Goal: Information Seeking & Learning: Find specific page/section

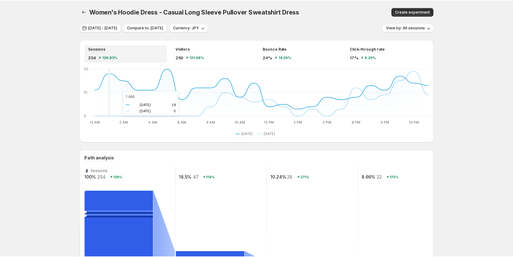
scroll to position [62, 0]
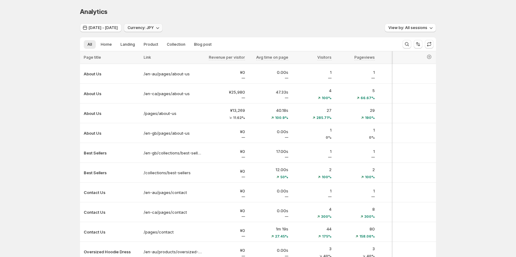
click at [154, 29] on span "Currency: JPY" at bounding box center [141, 27] width 26 height 5
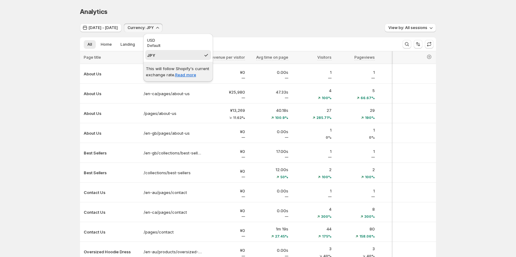
click at [49, 71] on div "Analytics. This page is ready Analytics Jul 31, 2025 - Jul 31, 2025 Currency: J…" at bounding box center [258, 155] width 516 height 311
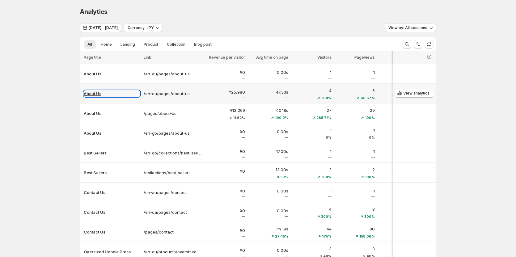
click at [90, 92] on p "About Us" at bounding box center [112, 94] width 56 height 6
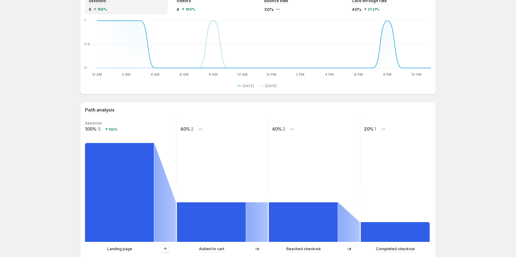
scroll to position [62, 0]
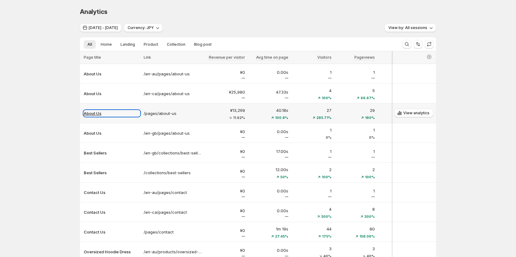
click at [101, 113] on p "About Us" at bounding box center [112, 113] width 56 height 6
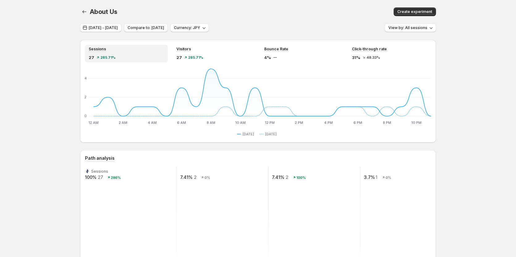
scroll to position [62, 0]
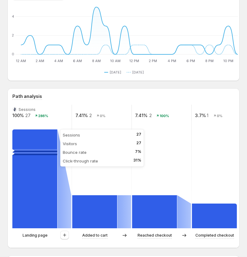
click at [29, 148] on rect at bounding box center [34, 179] width 45 height 99
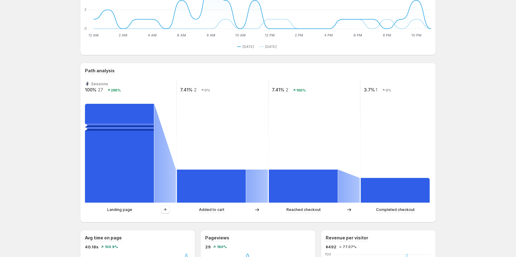
scroll to position [93, 0]
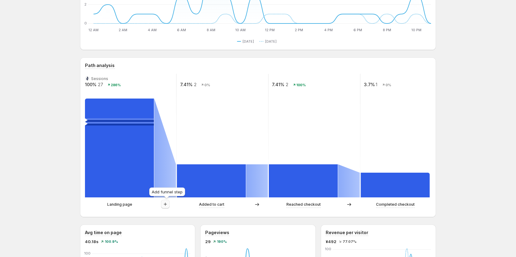
click at [166, 205] on icon "button" at bounding box center [165, 204] width 6 height 6
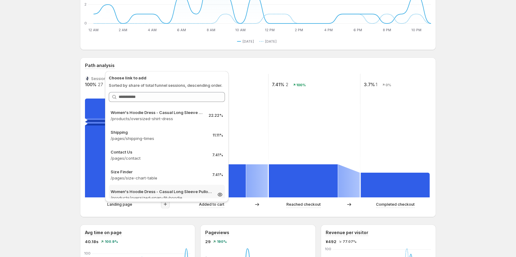
click at [171, 186] on div "Women's Hoodie Dress - Casual Long Sleeve Pullover Sweatshirt Dress /products/o…" at bounding box center [167, 195] width 116 height 20
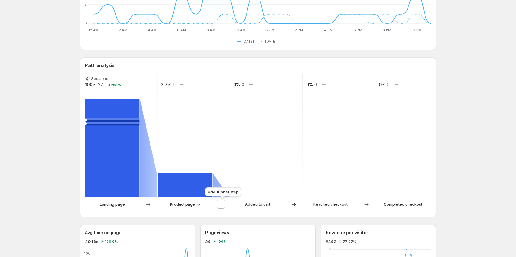
click at [229, 205] on div at bounding box center [221, 204] width 17 height 9
click at [224, 205] on icon "button" at bounding box center [221, 204] width 6 height 6
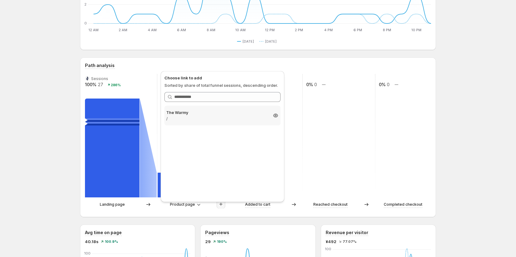
click at [221, 117] on p "/" at bounding box center [216, 119] width 101 height 6
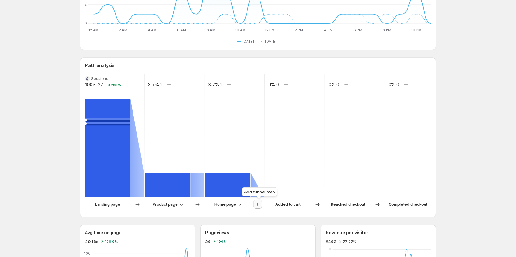
click at [259, 205] on icon "button" at bounding box center [258, 204] width 6 height 6
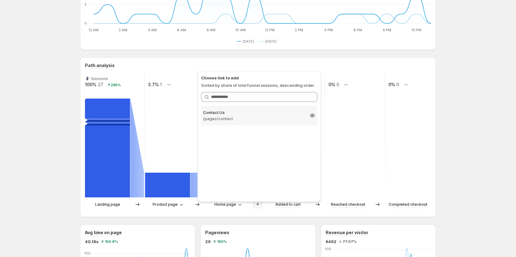
click at [257, 115] on p "Contact Us" at bounding box center [253, 112] width 101 height 6
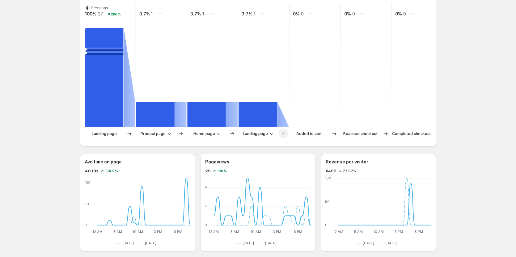
scroll to position [124, 0]
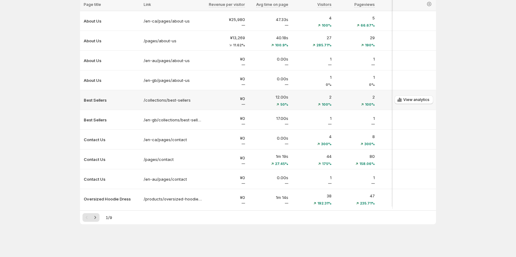
scroll to position [56, 0]
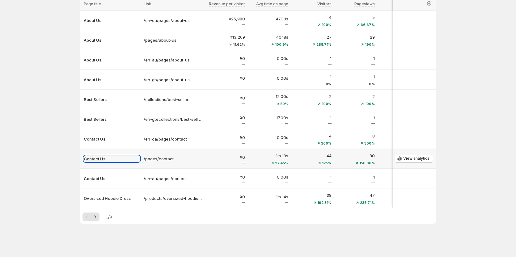
click at [102, 158] on p "Contact Us" at bounding box center [112, 159] width 56 height 6
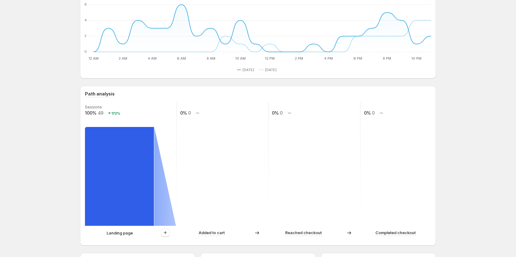
scroll to position [62, 0]
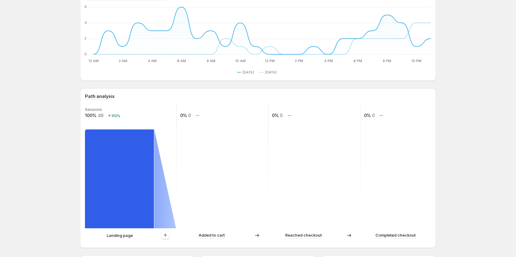
click at [124, 180] on rect at bounding box center [119, 179] width 69 height 99
click at [119, 194] on rect at bounding box center [119, 179] width 69 height 99
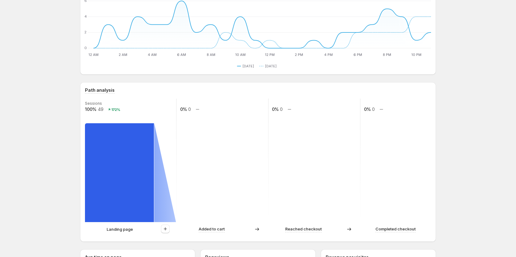
scroll to position [93, 0]
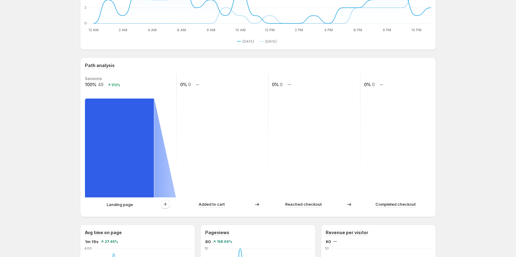
click at [126, 145] on rect at bounding box center [119, 148] width 69 height 99
click at [164, 203] on icon "button" at bounding box center [165, 204] width 6 height 6
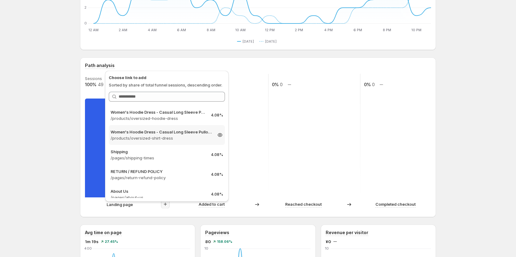
click at [158, 139] on p "/products/oversized-shirt-dress" at bounding box center [161, 138] width 101 height 6
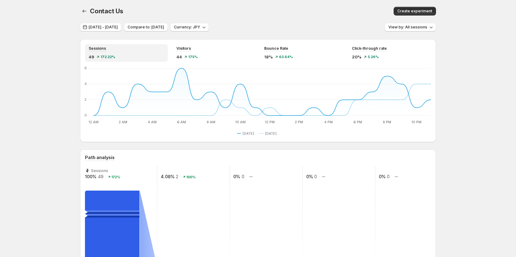
scroll to position [0, 0]
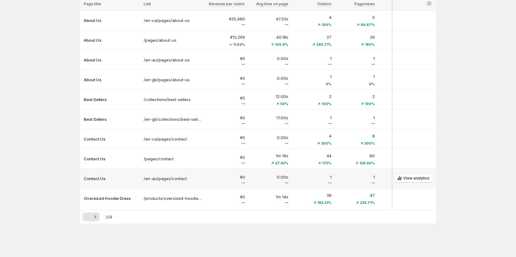
scroll to position [56, 0]
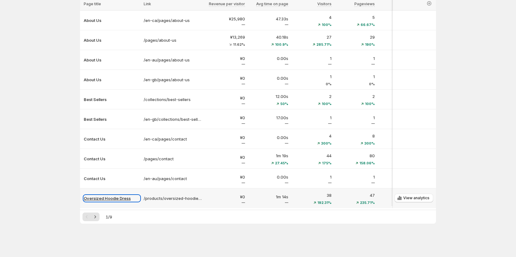
click at [117, 198] on p "Oversized Hoodie Dress" at bounding box center [112, 198] width 56 height 6
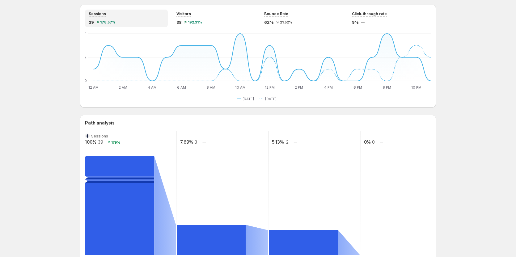
scroll to position [62, 0]
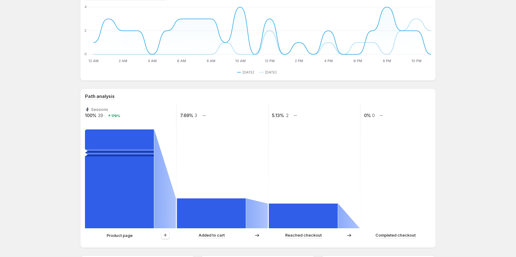
click at [109, 157] on rect at bounding box center [119, 179] width 69 height 99
